Goal: Task Accomplishment & Management: Use online tool/utility

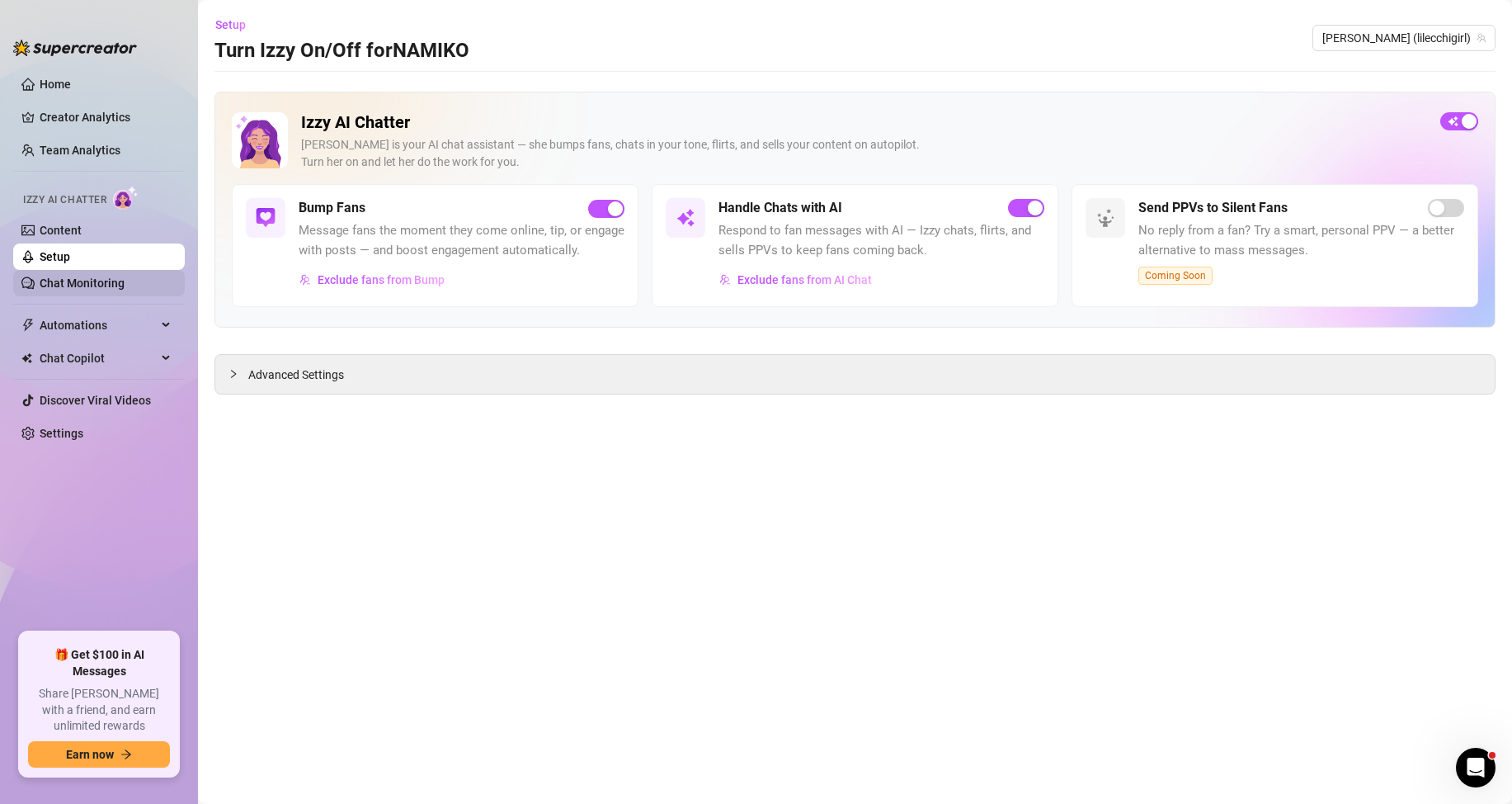
click at [84, 282] on link "Chat Monitoring" at bounding box center [82, 283] width 85 height 14
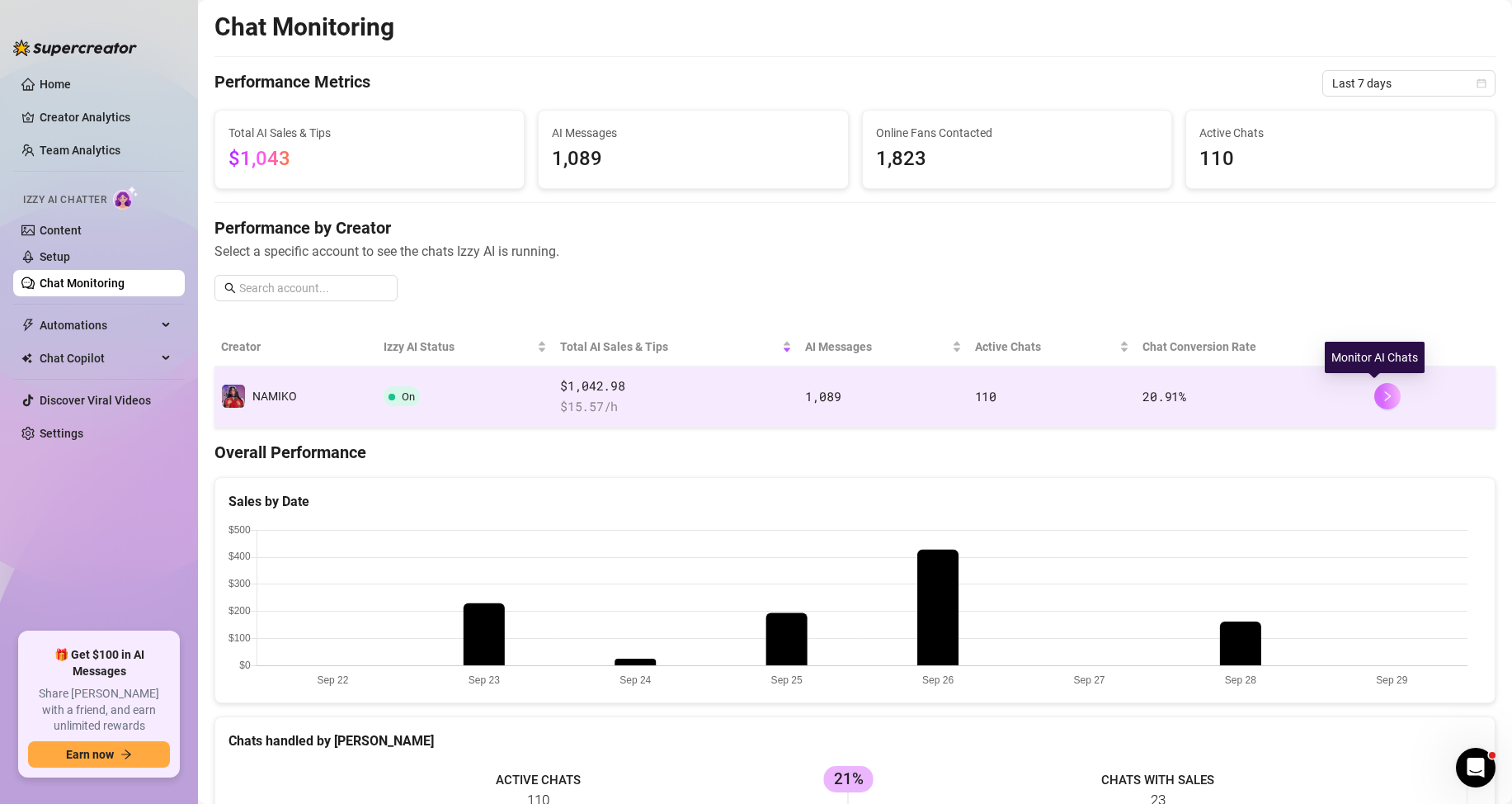
click at [1382, 396] on icon "right" at bounding box center [1388, 396] width 12 height 12
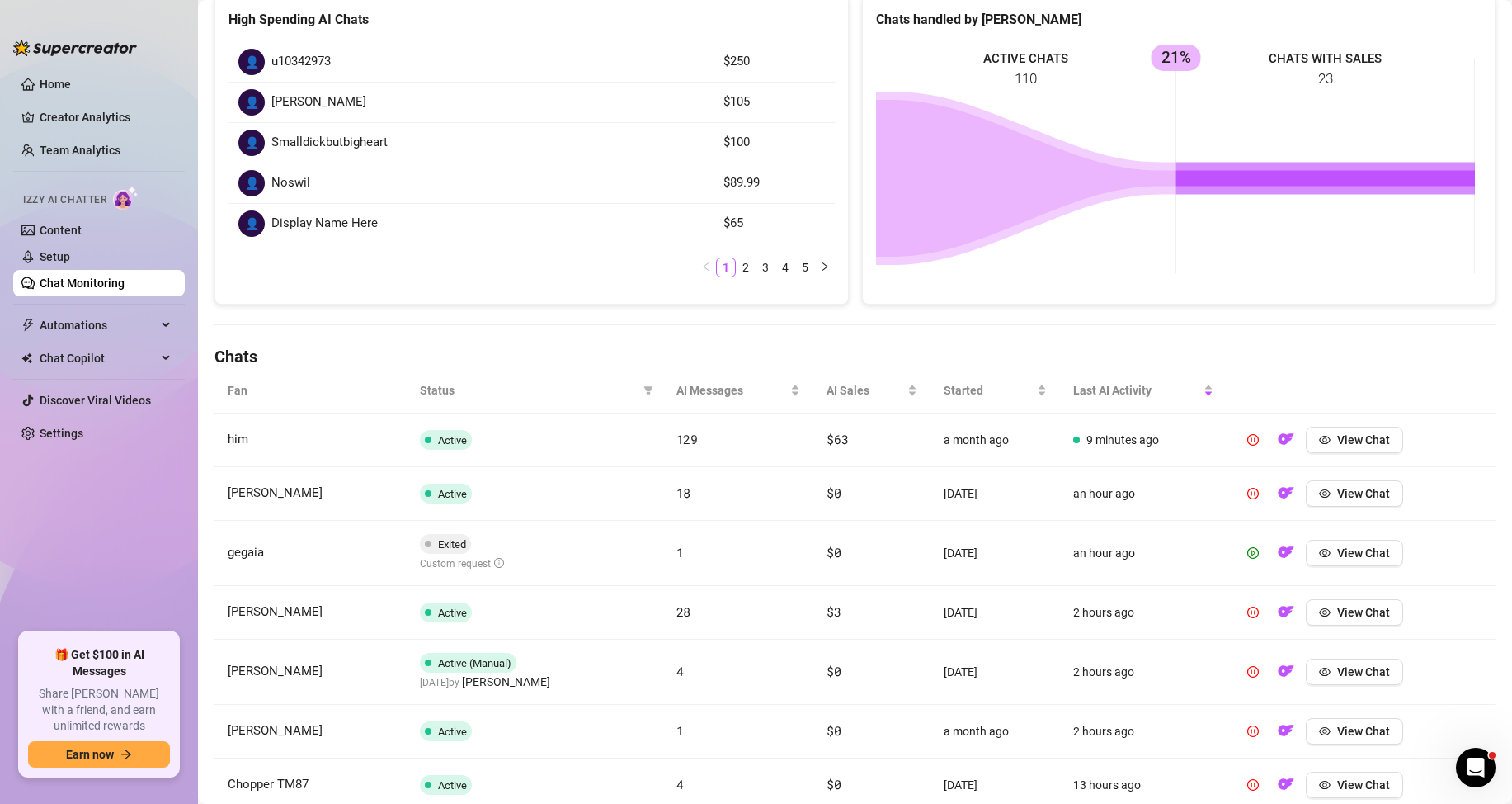
scroll to position [330, 0]
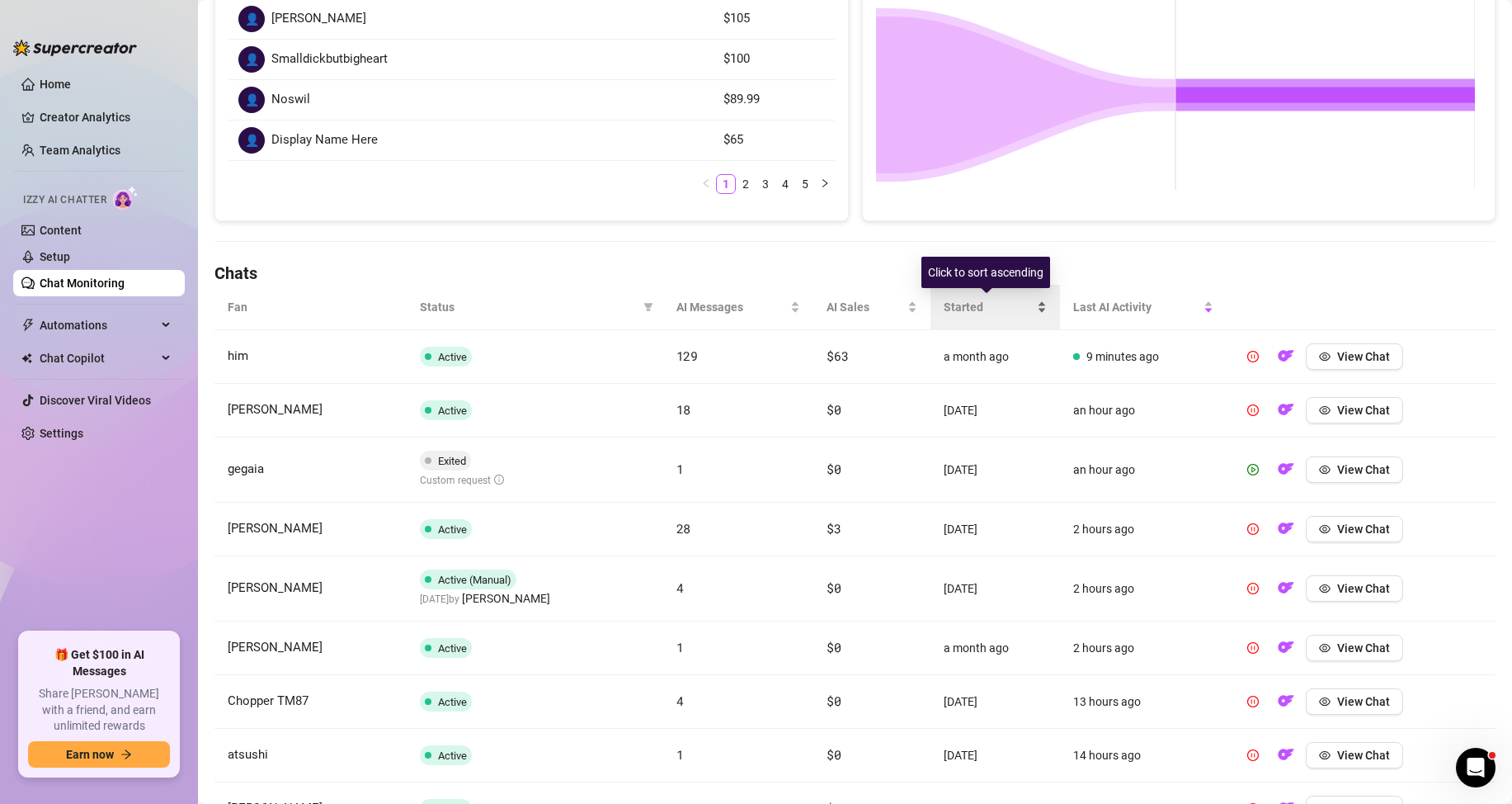
click at [944, 308] on span "Started" at bounding box center [988, 307] width 90 height 19
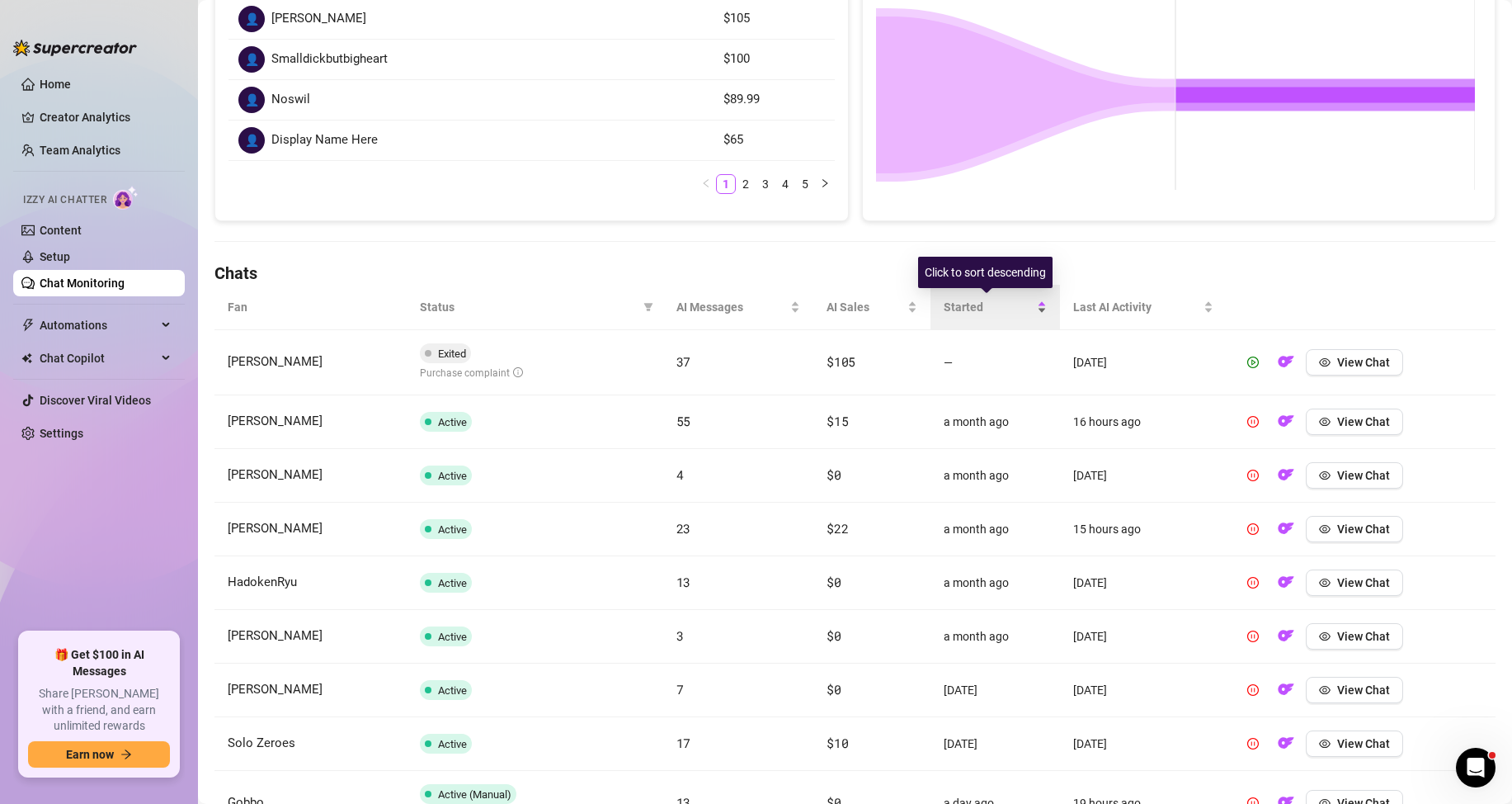
click at [944, 309] on span "Started" at bounding box center [988, 307] width 90 height 19
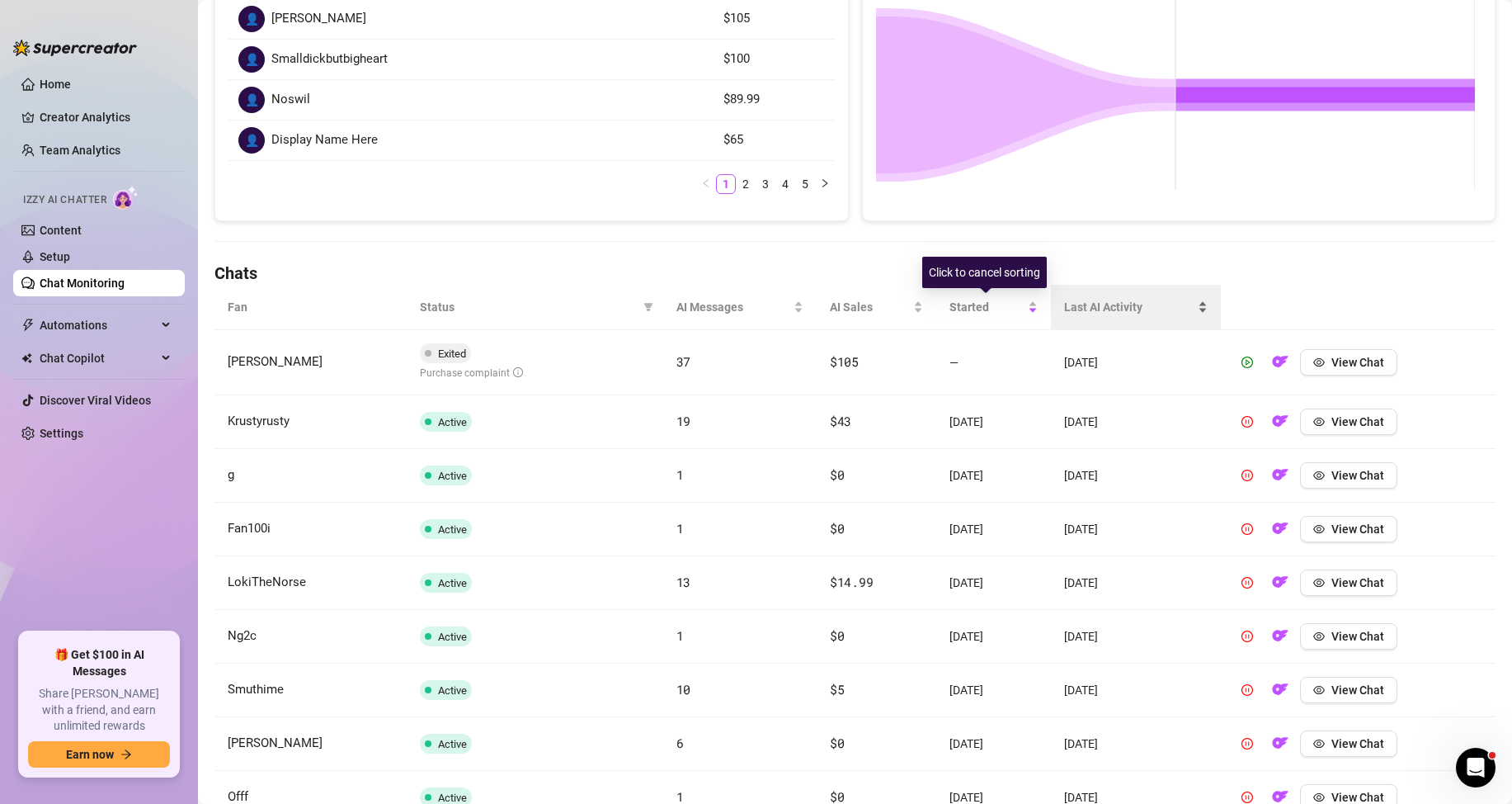
click at [1137, 310] on span "Last AI Activity" at bounding box center [1130, 307] width 131 height 19
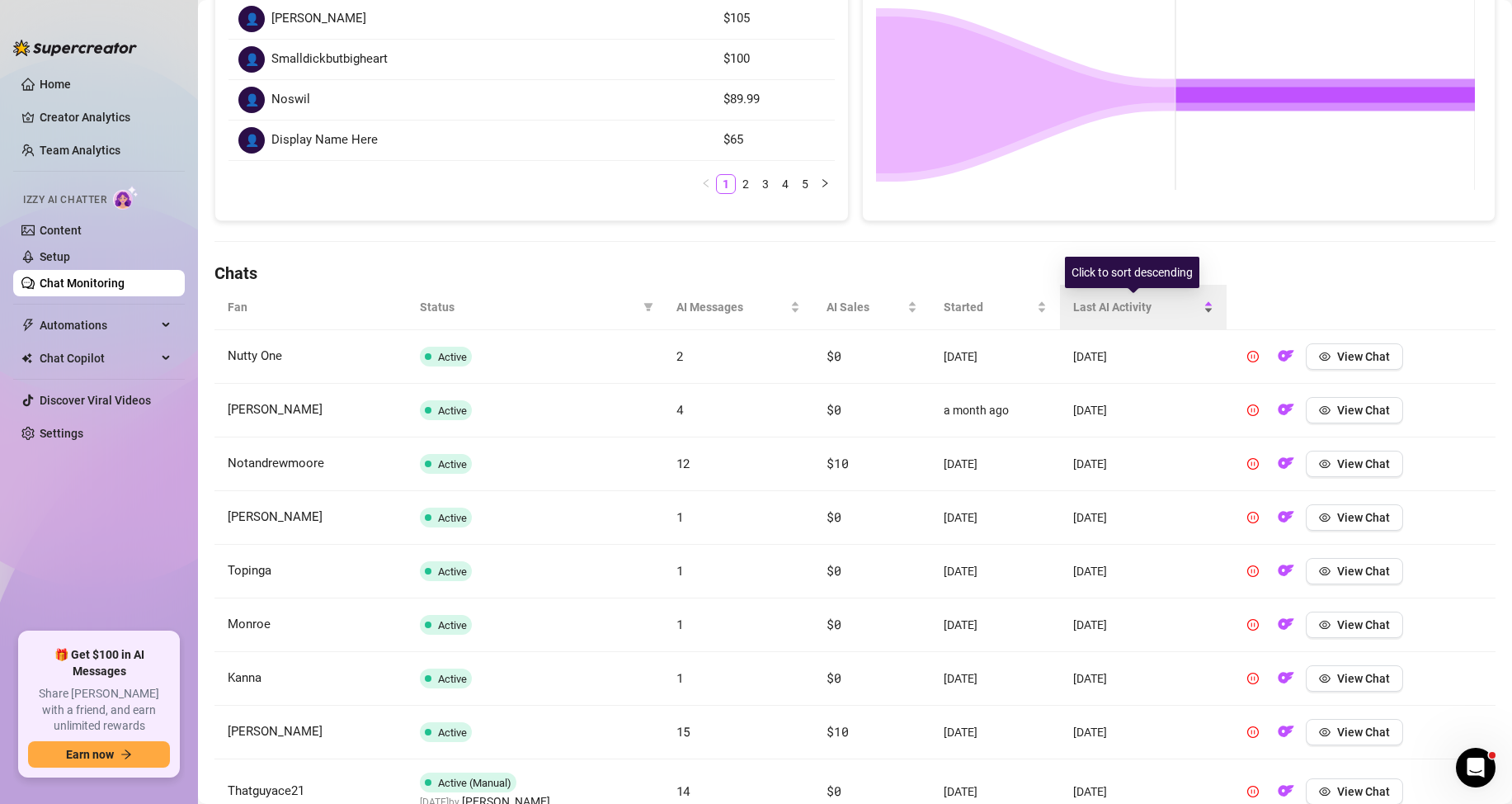
click at [1086, 308] on span "Last AI Activity" at bounding box center [1137, 307] width 127 height 19
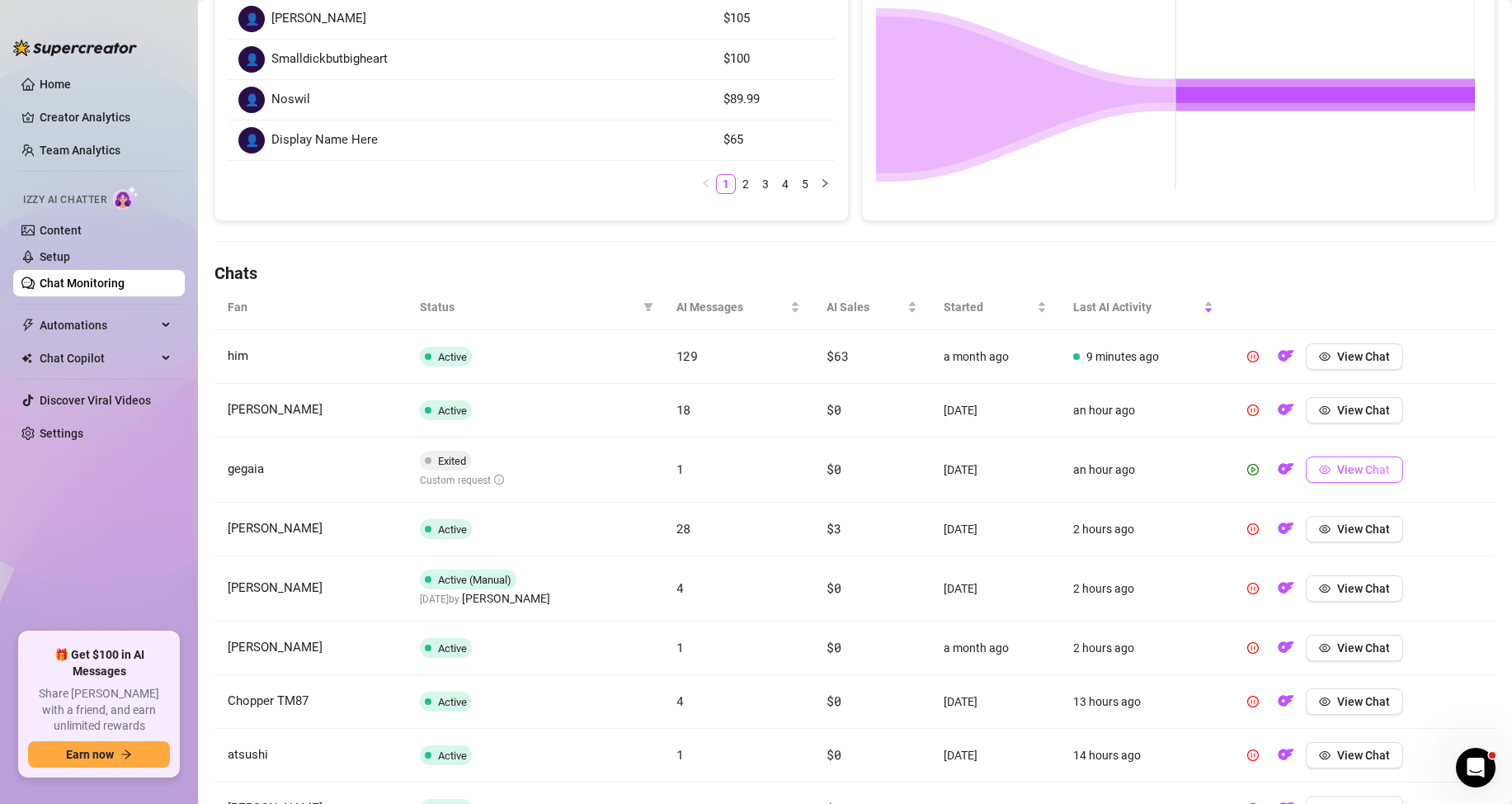
click at [1337, 465] on span "View Chat" at bounding box center [1364, 470] width 53 height 14
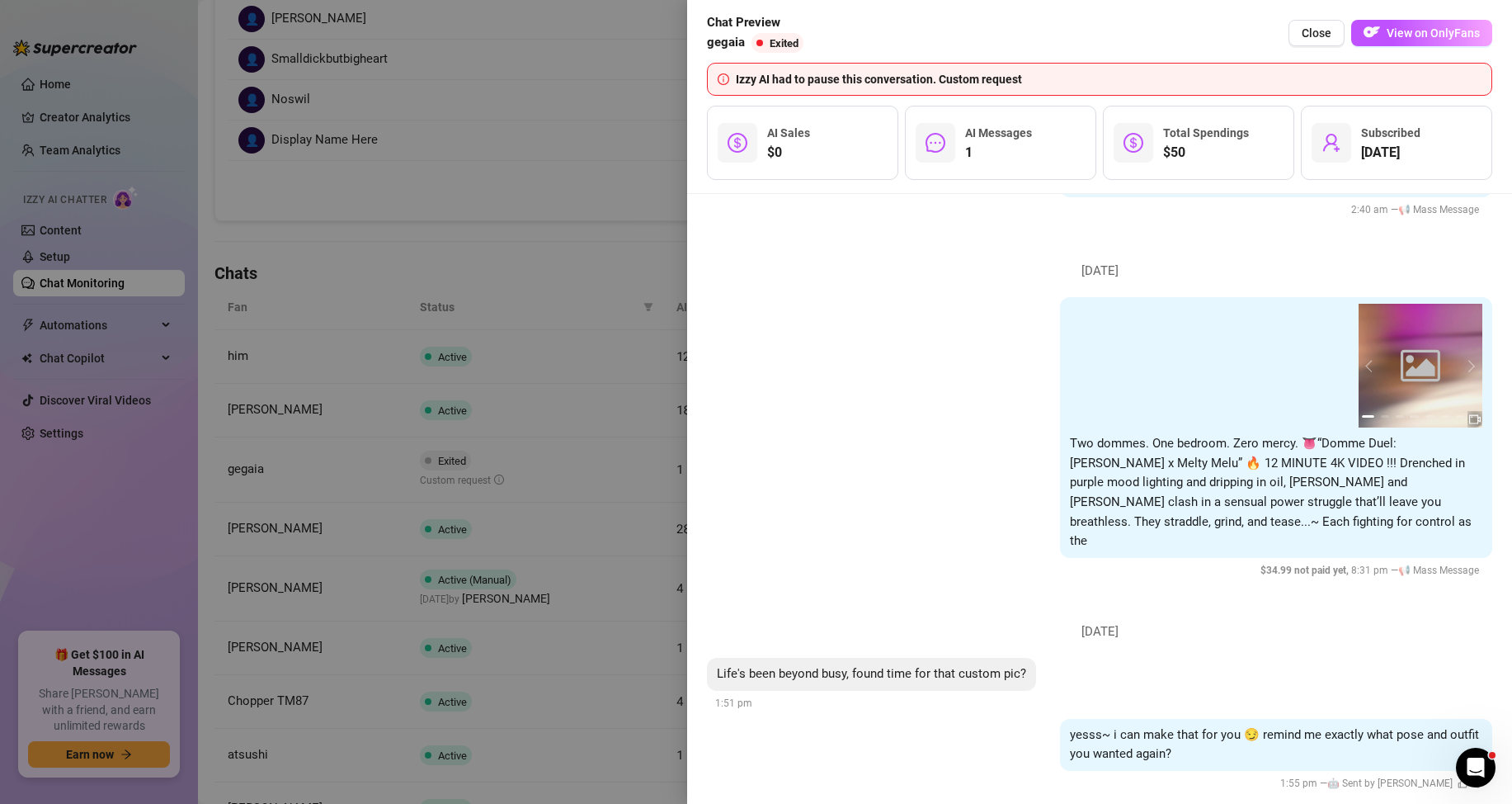
scroll to position [688, 0]
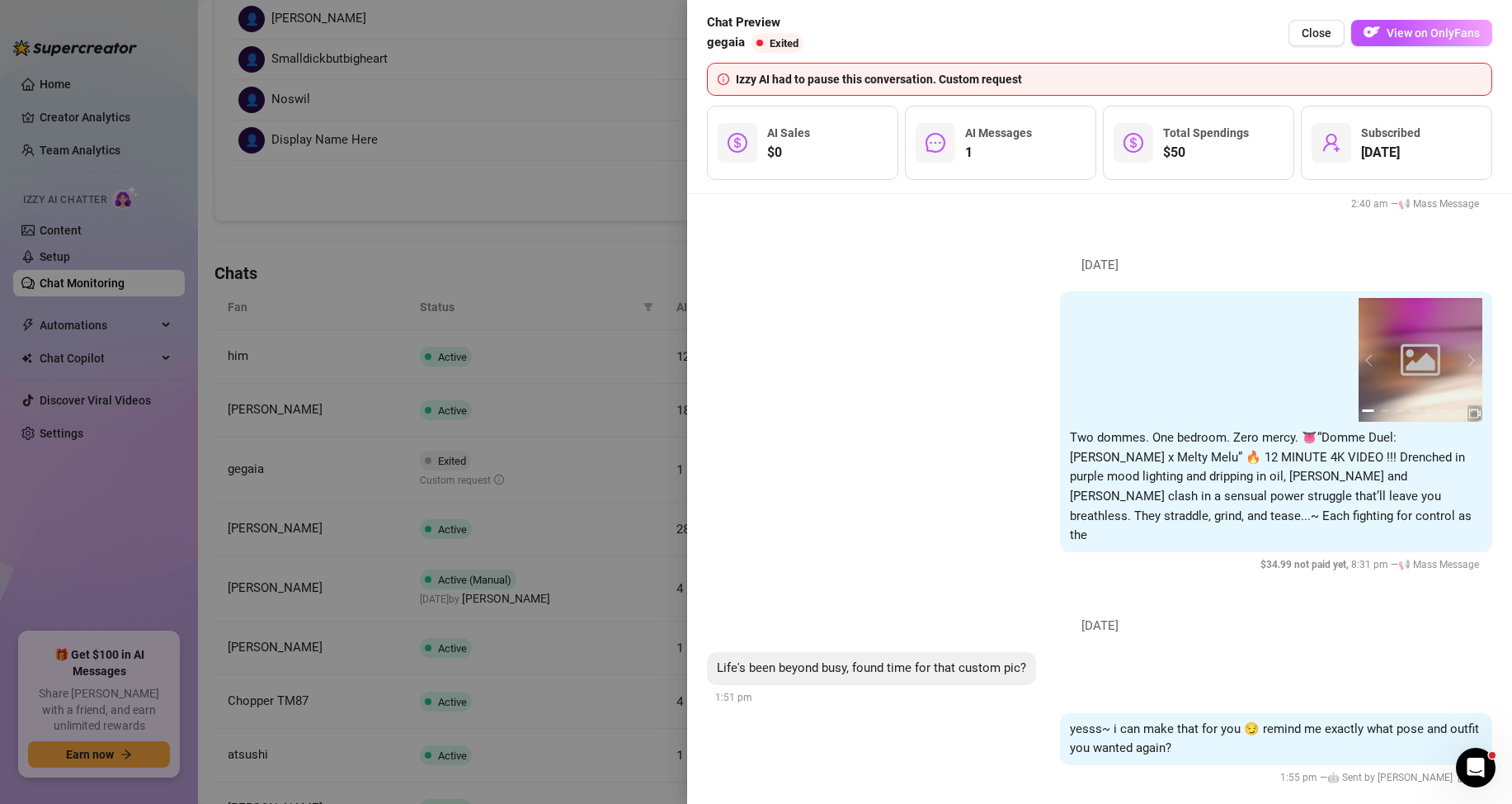
click at [506, 171] on div at bounding box center [756, 402] width 1512 height 804
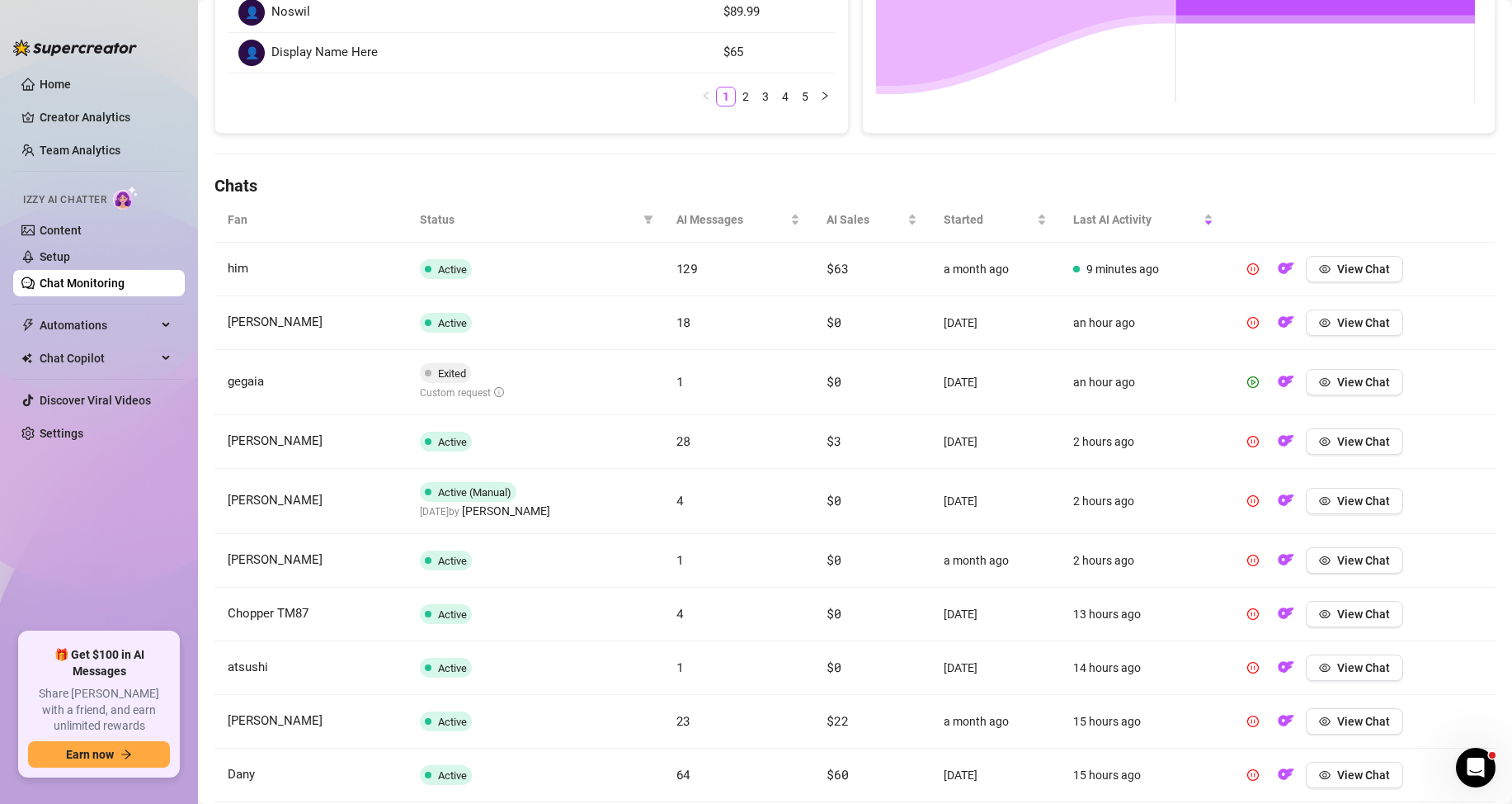
scroll to position [518, 0]
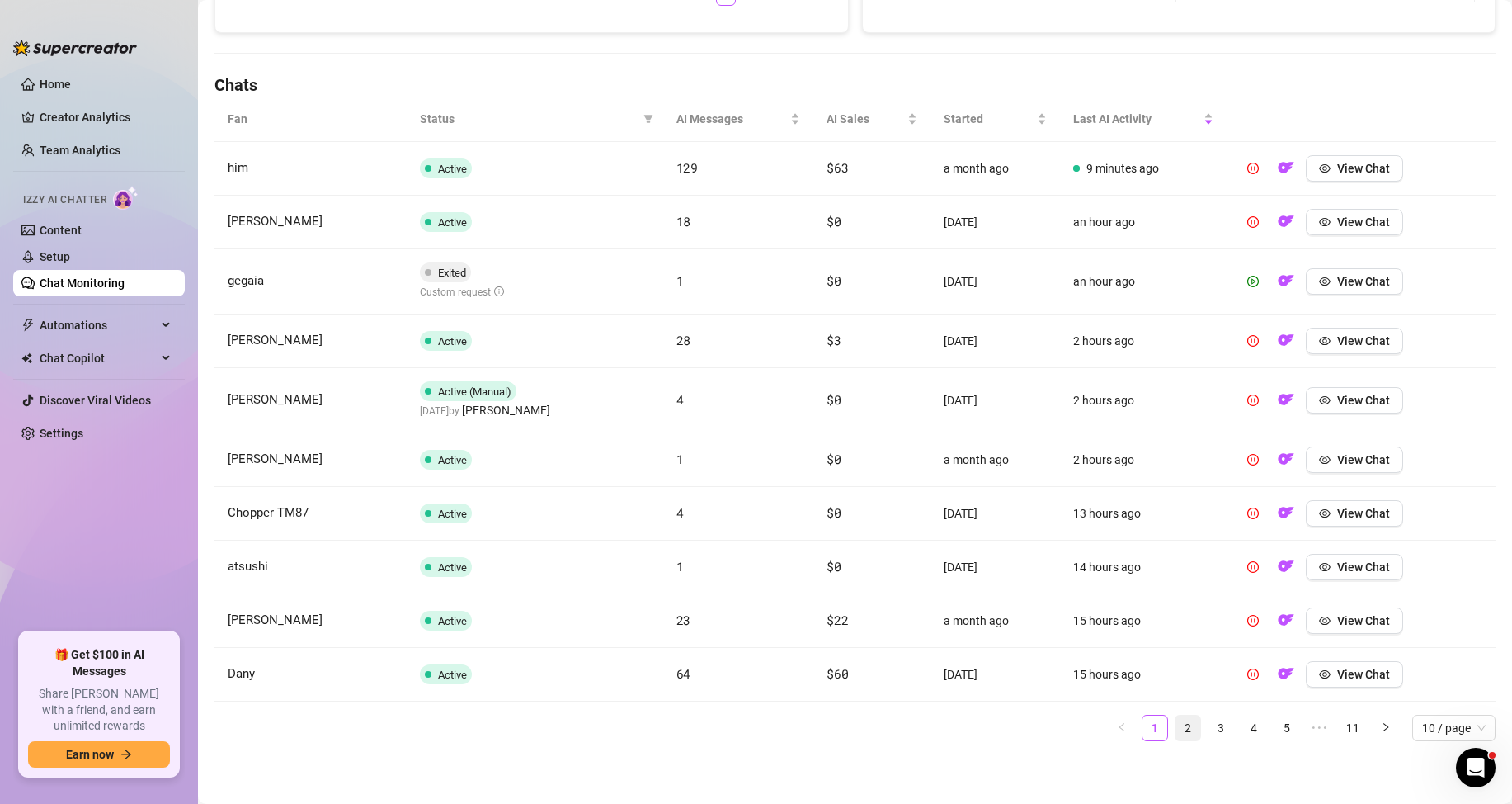
click at [1177, 725] on link "2" at bounding box center [1188, 727] width 24 height 24
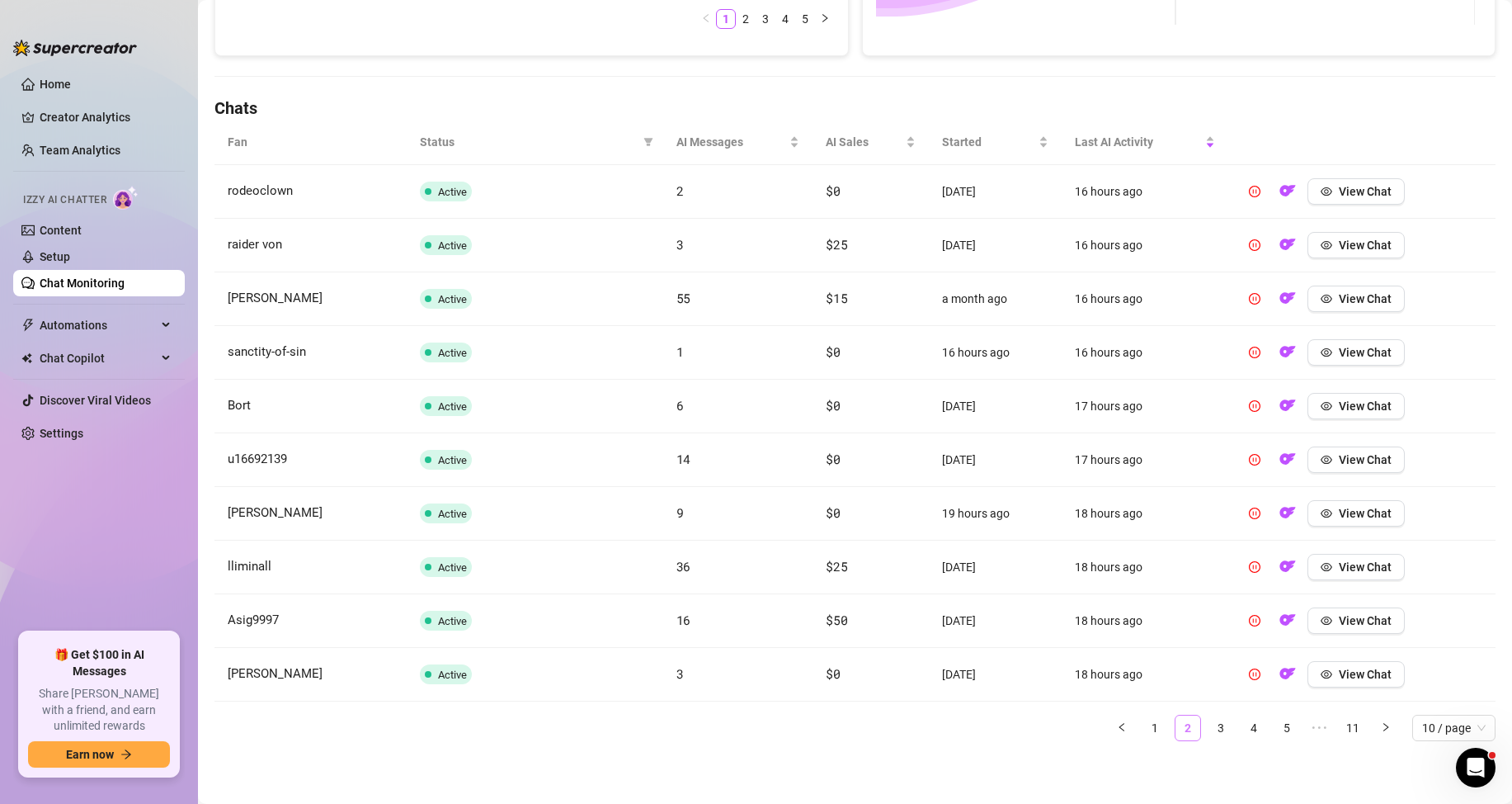
scroll to position [495, 0]
click at [1208, 726] on link "3" at bounding box center [1220, 727] width 24 height 24
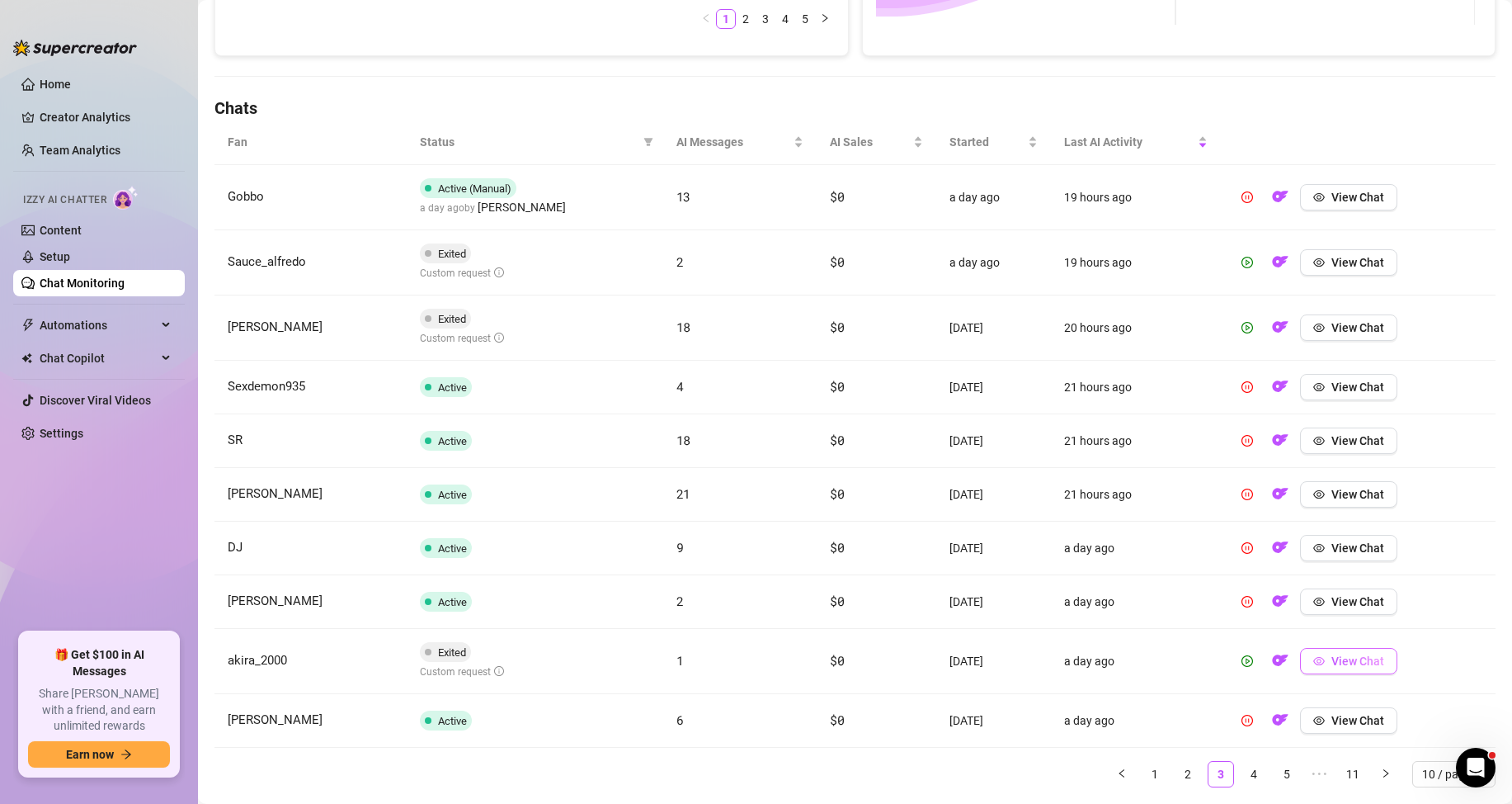
click at [1335, 657] on span "View Chat" at bounding box center [1358, 661] width 53 height 14
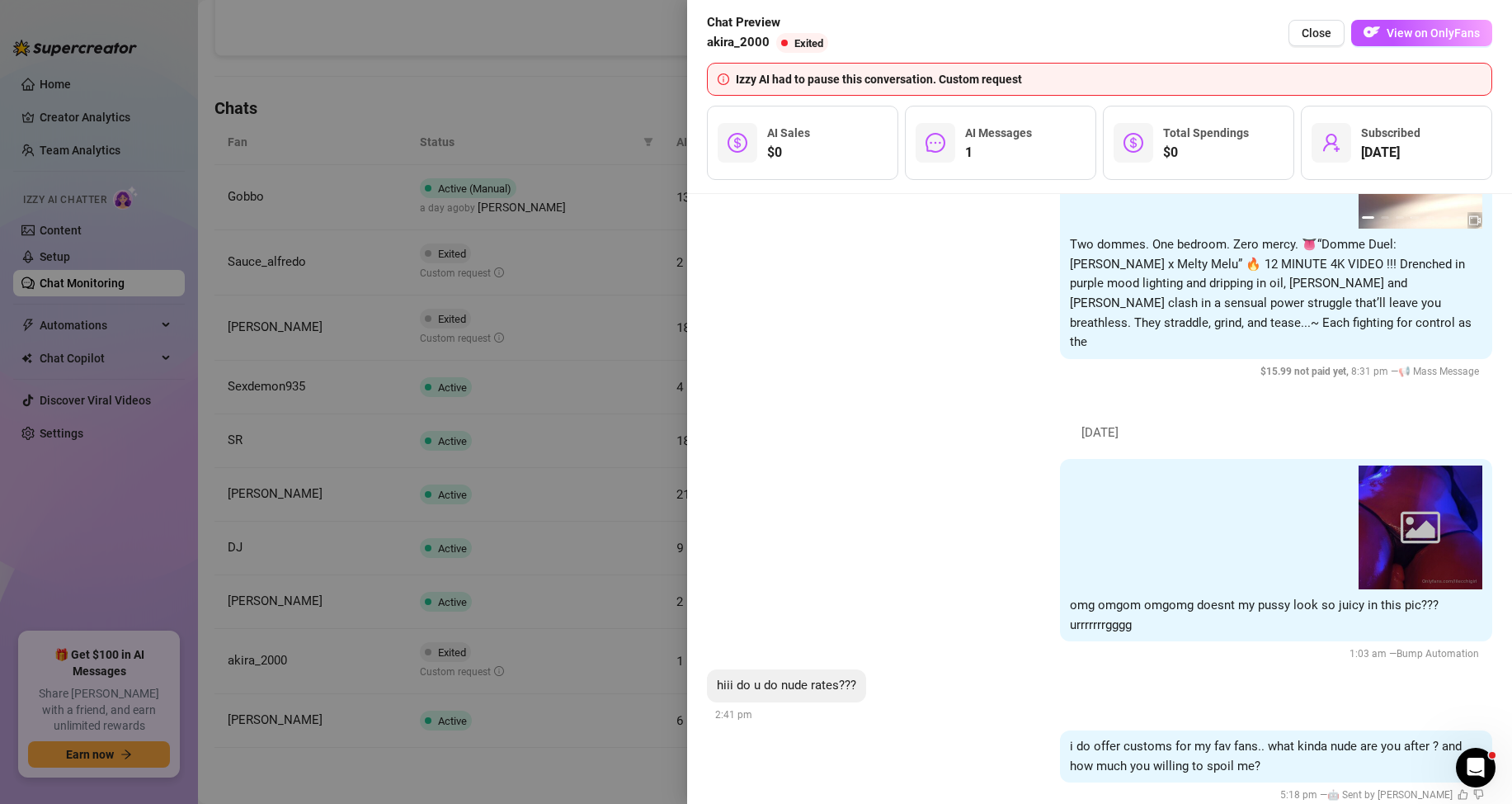
scroll to position [918, 0]
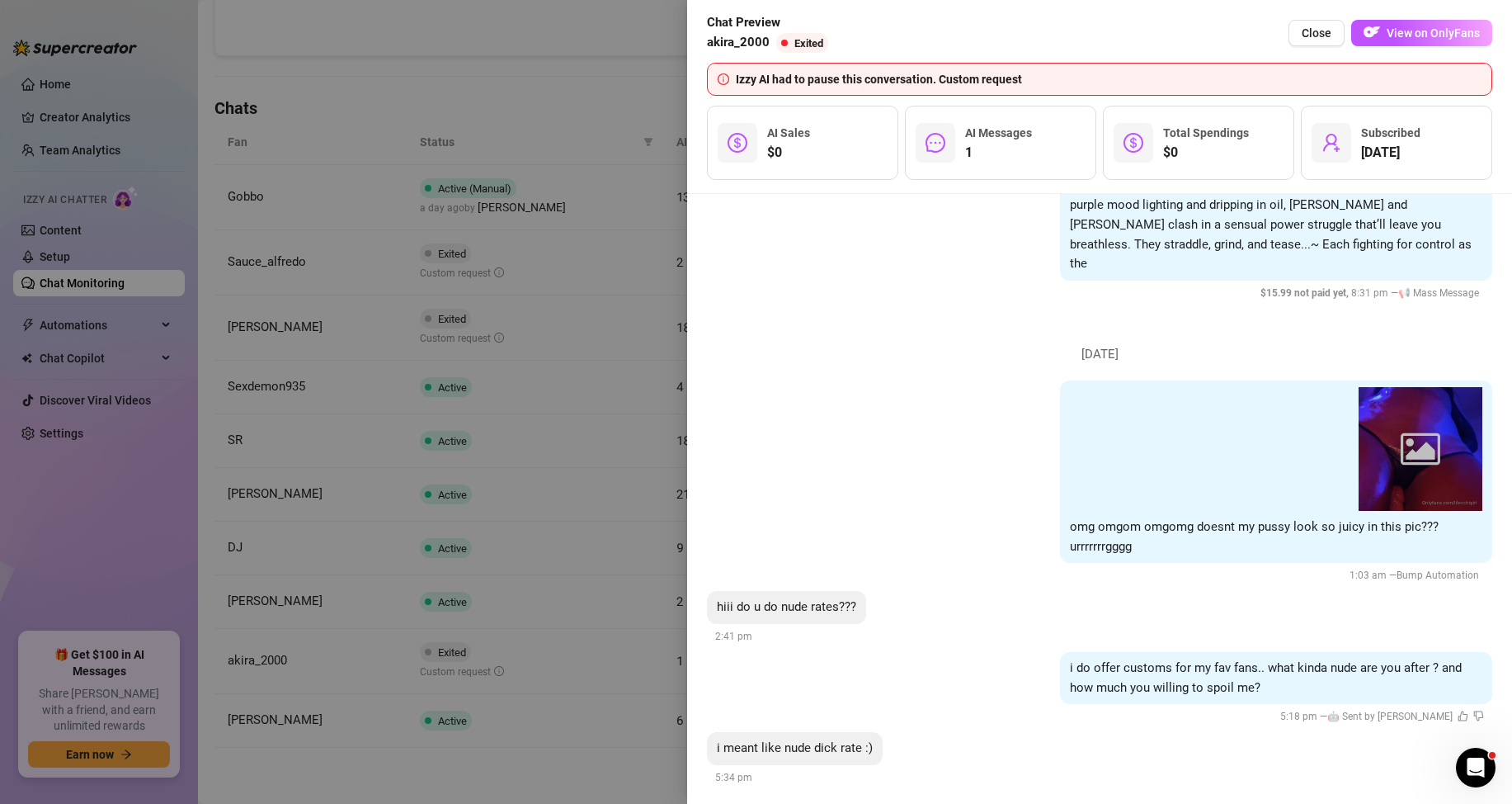
click at [977, 665] on div "i do offer customs for my fav fans.. what kinda nude are you after ? and how mu…" at bounding box center [1100, 689] width 785 height 74
click at [533, 502] on div at bounding box center [756, 402] width 1512 height 804
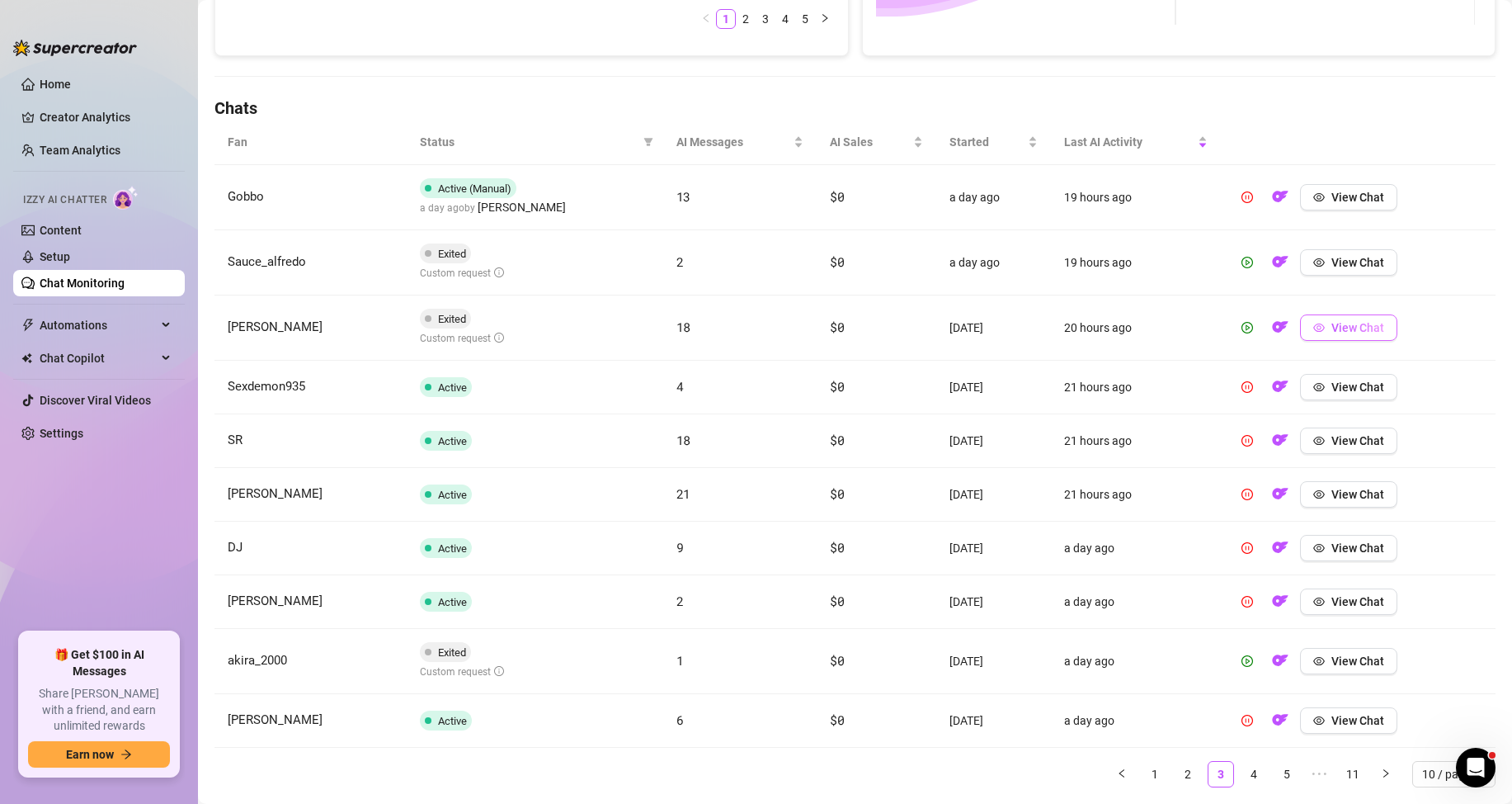
click at [1340, 332] on span "View Chat" at bounding box center [1358, 328] width 53 height 14
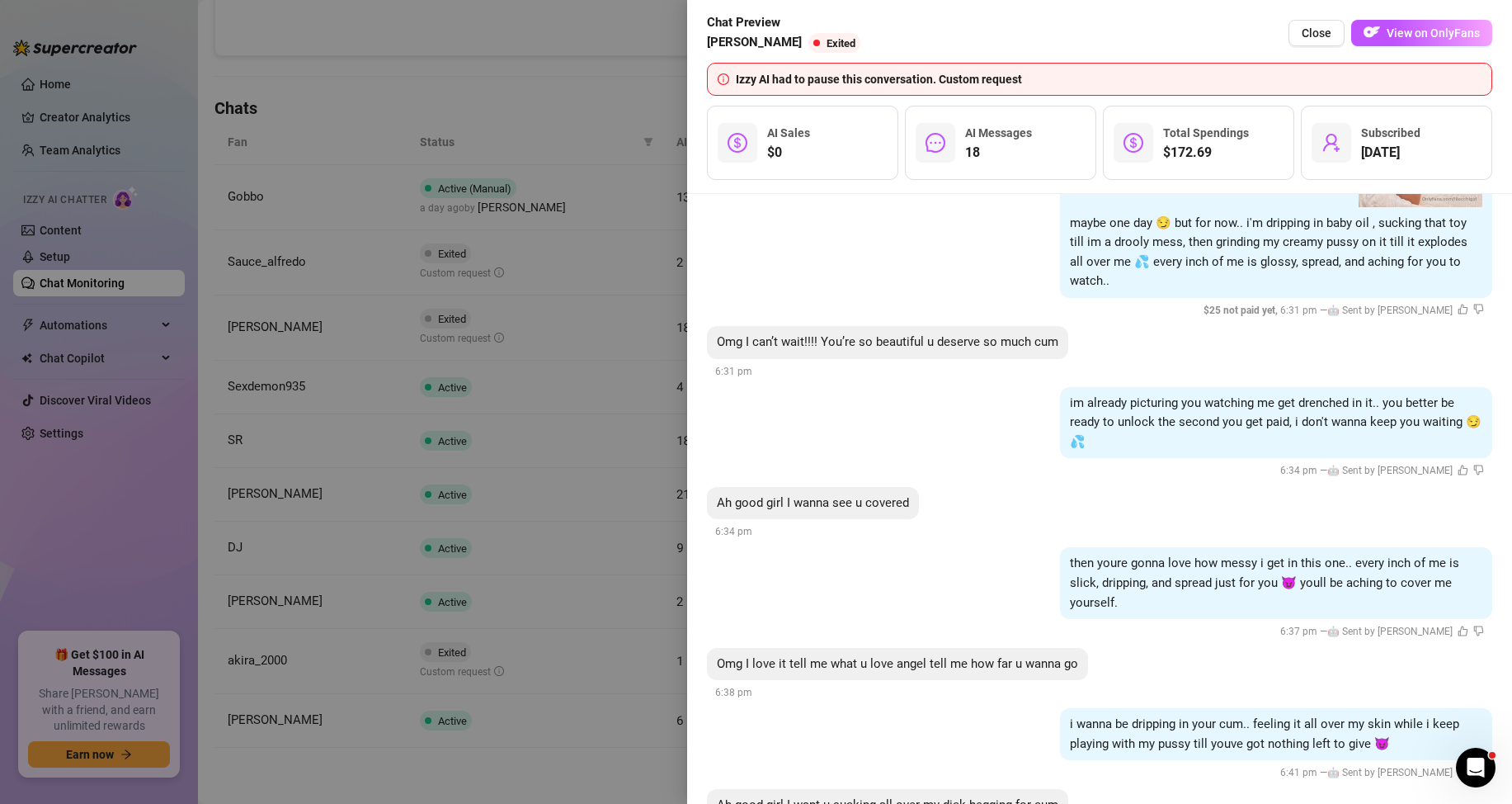
drag, startPoint x: 962, startPoint y: 232, endPoint x: 957, endPoint y: 244, distance: 13.0
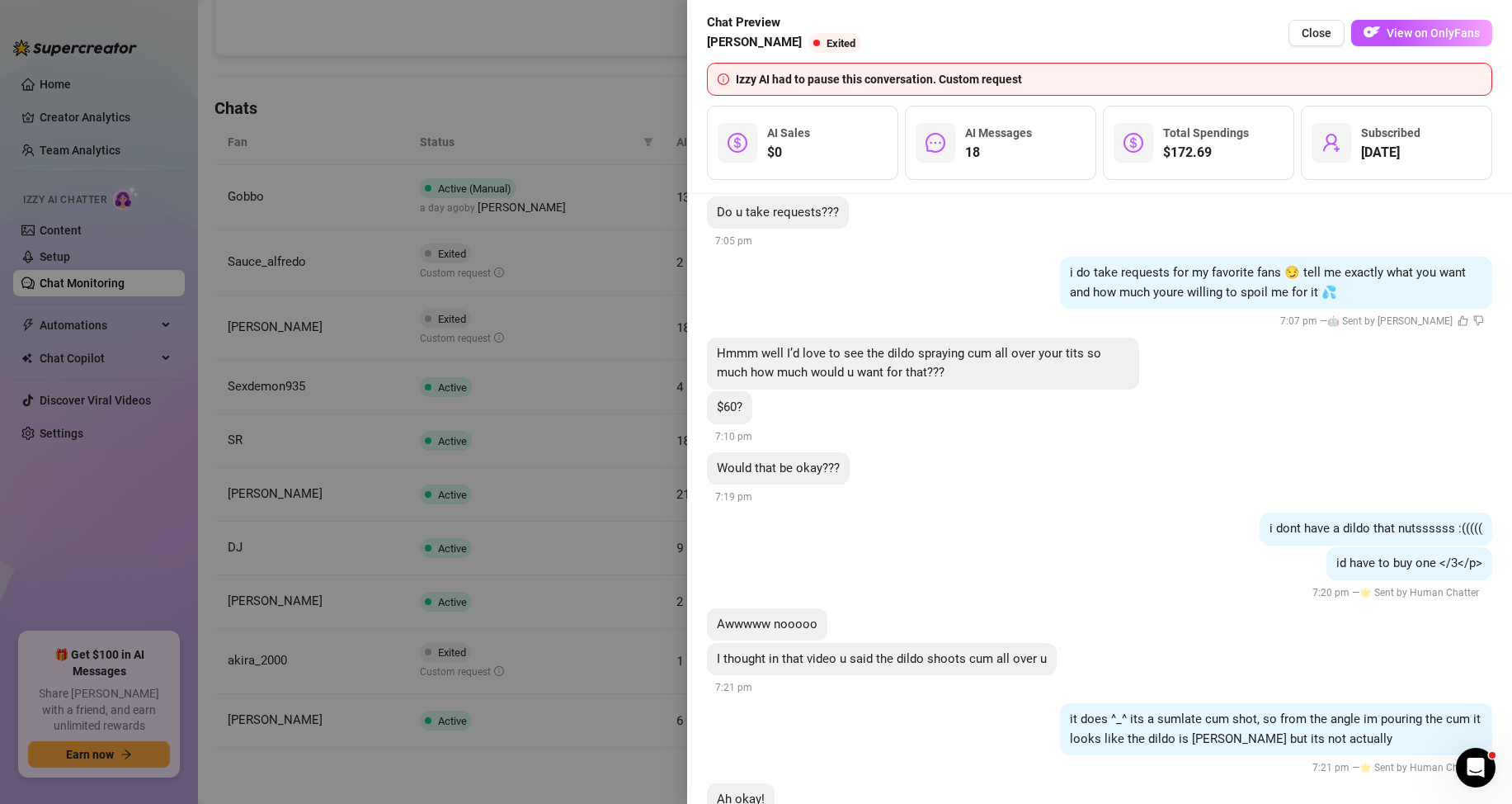
scroll to position [5540, 0]
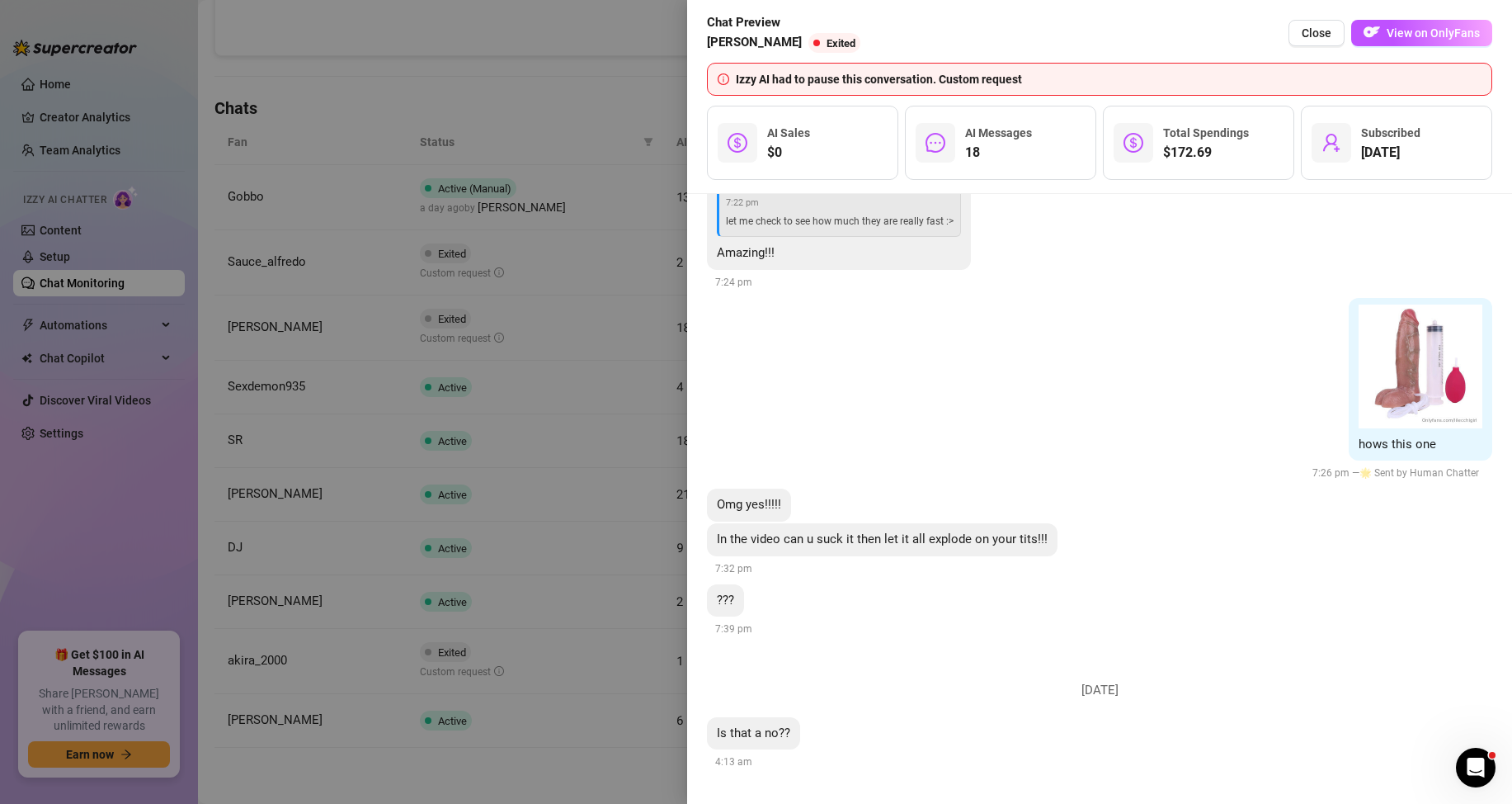
click at [545, 502] on div at bounding box center [756, 402] width 1512 height 804
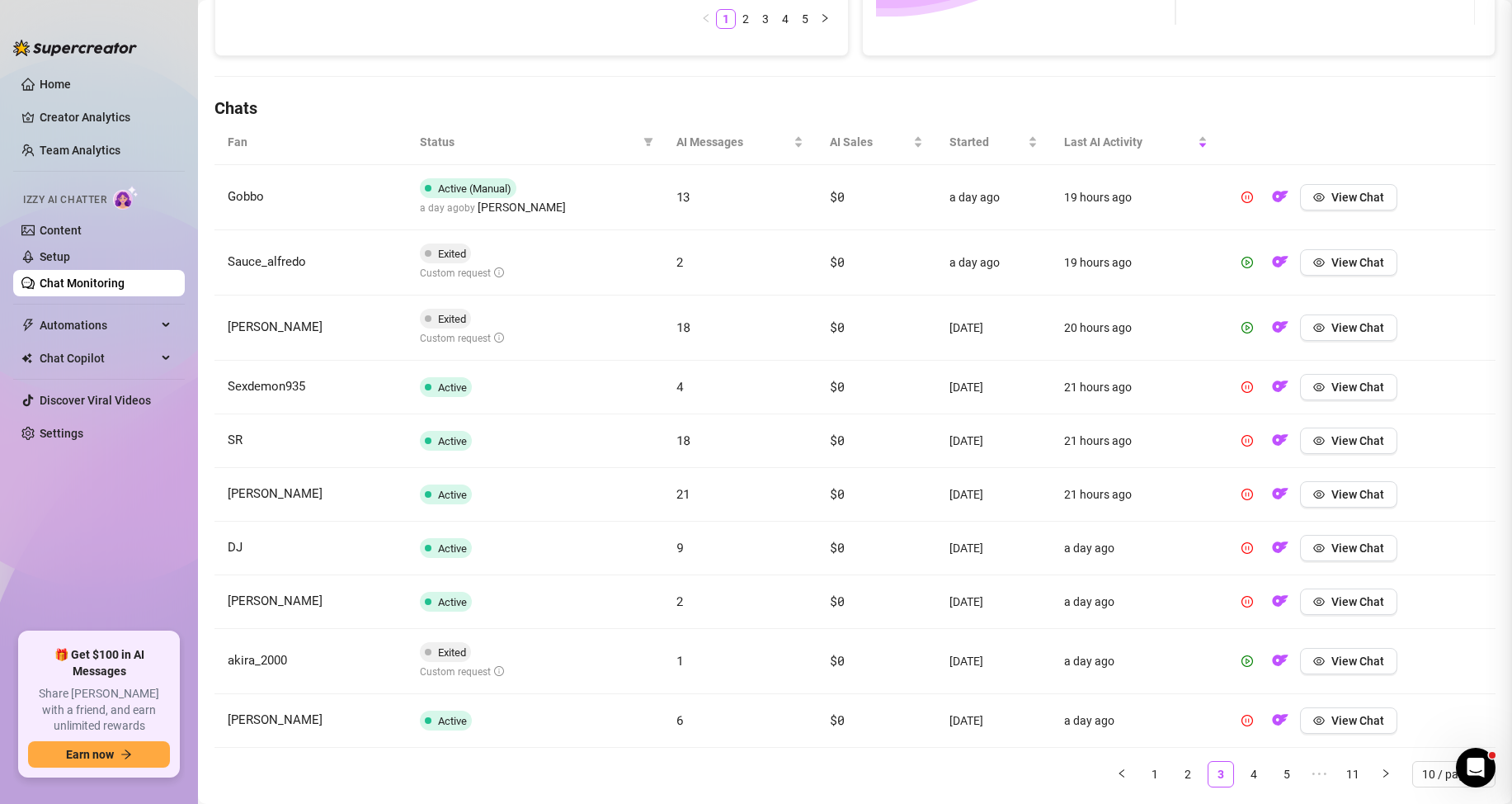
scroll to position [0, 0]
click at [465, 256] on span "Exited" at bounding box center [451, 253] width 28 height 13
click at [1323, 264] on button "View Chat" at bounding box center [1349, 262] width 98 height 26
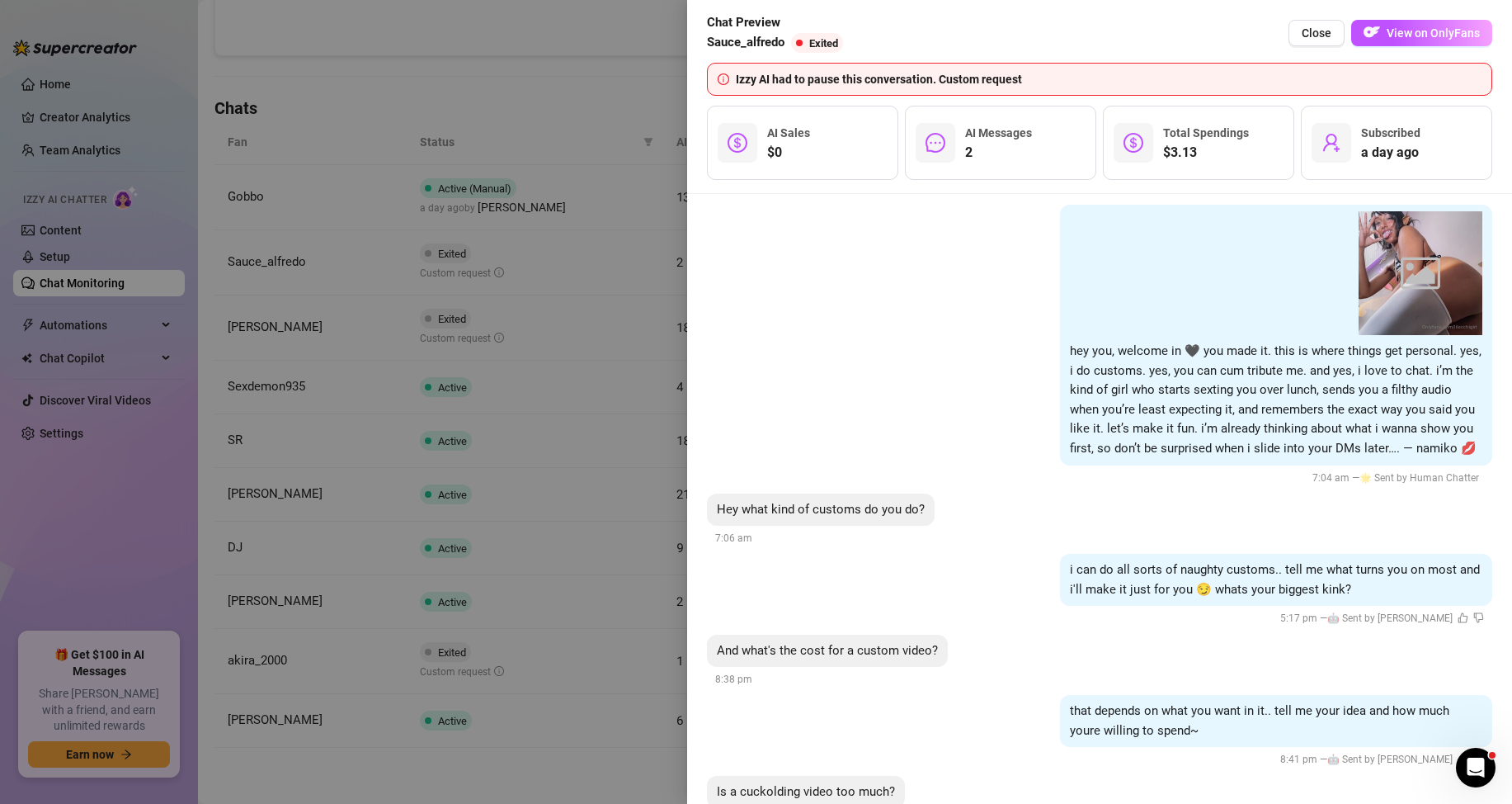
scroll to position [424, 0]
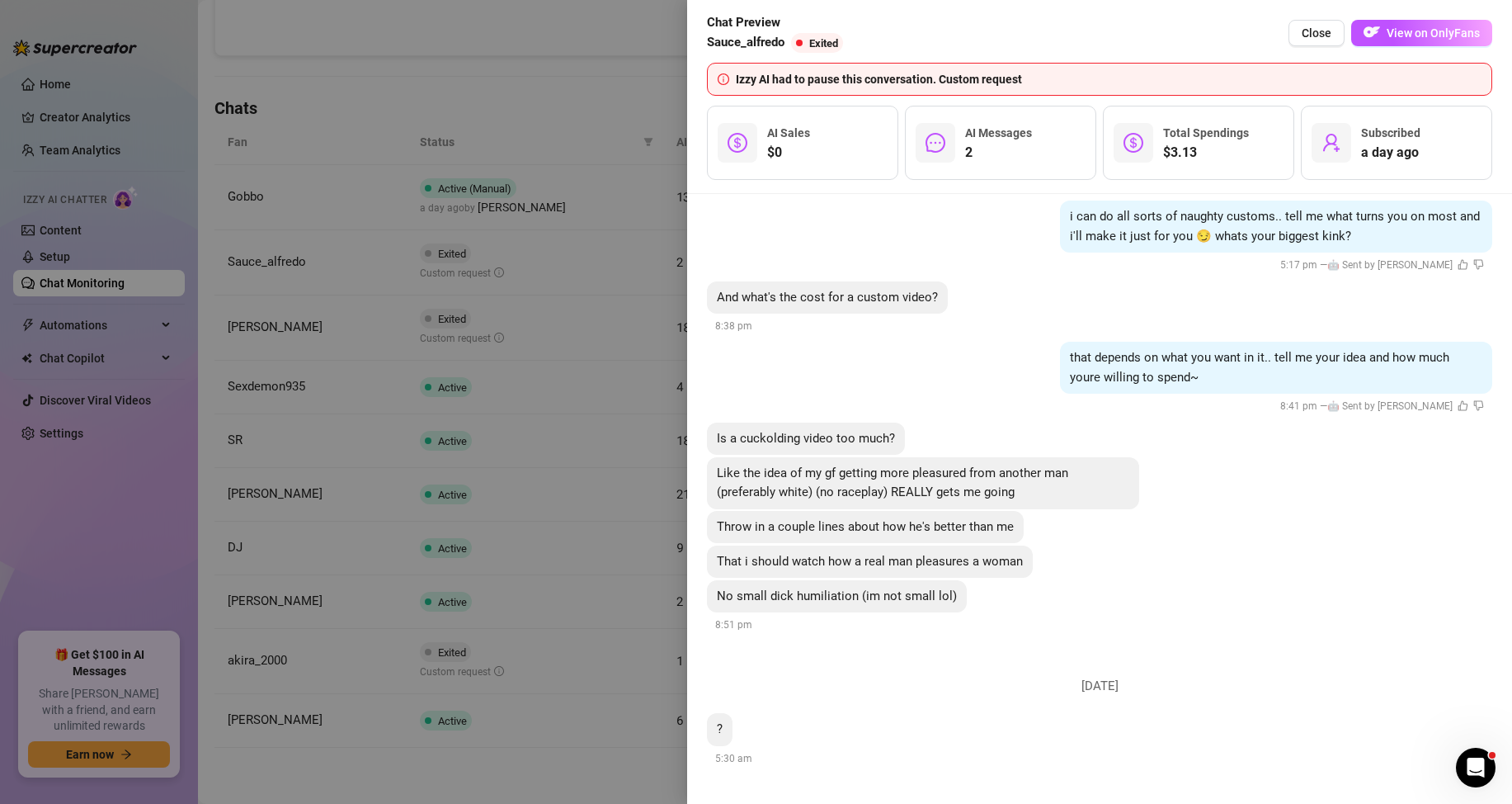
click at [615, 352] on div at bounding box center [756, 402] width 1512 height 804
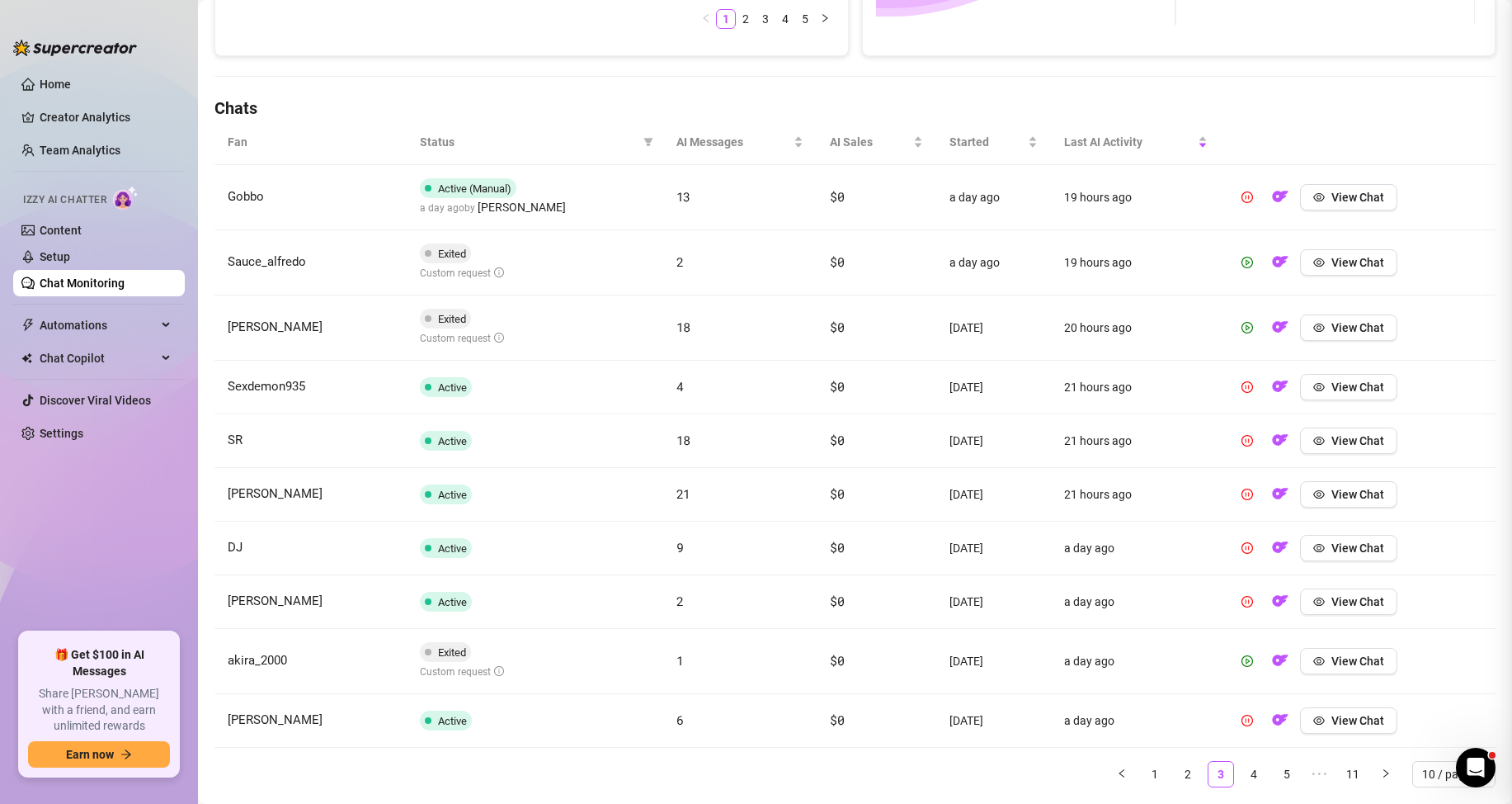
scroll to position [0, 0]
